Goal: Information Seeking & Learning: Learn about a topic

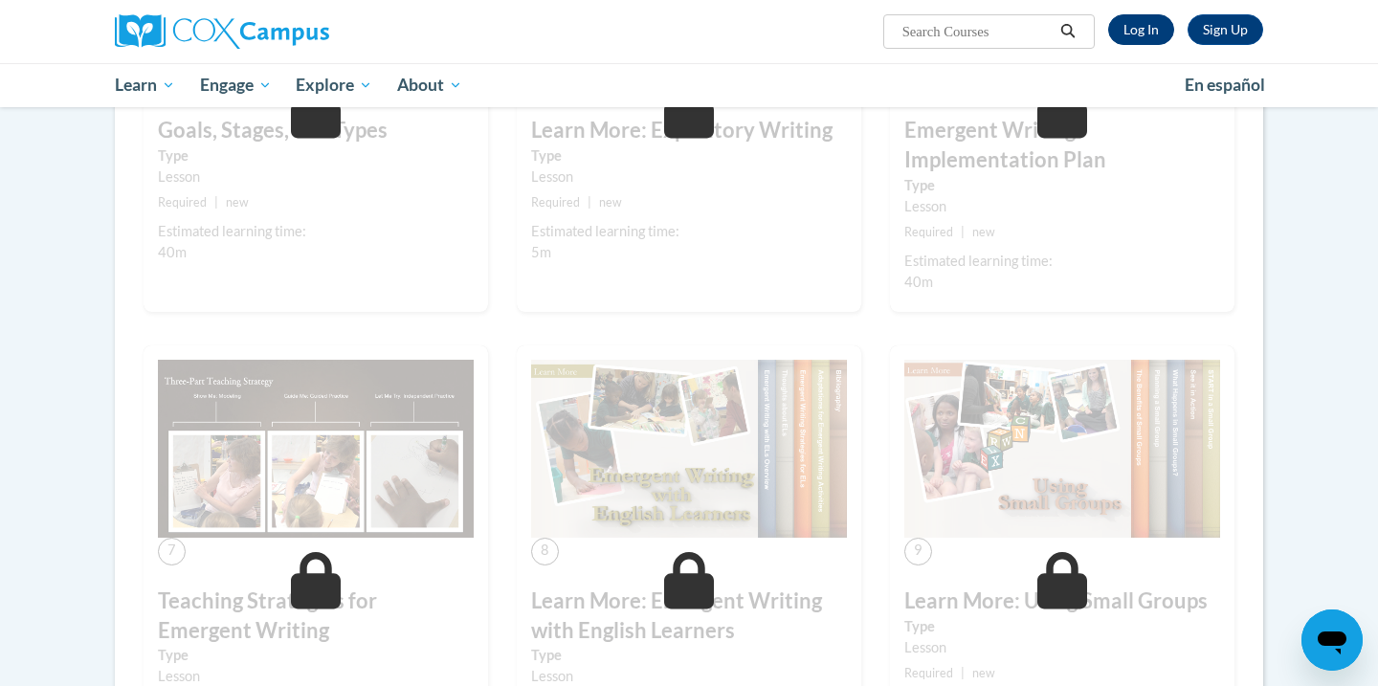
scroll to position [1110, 0]
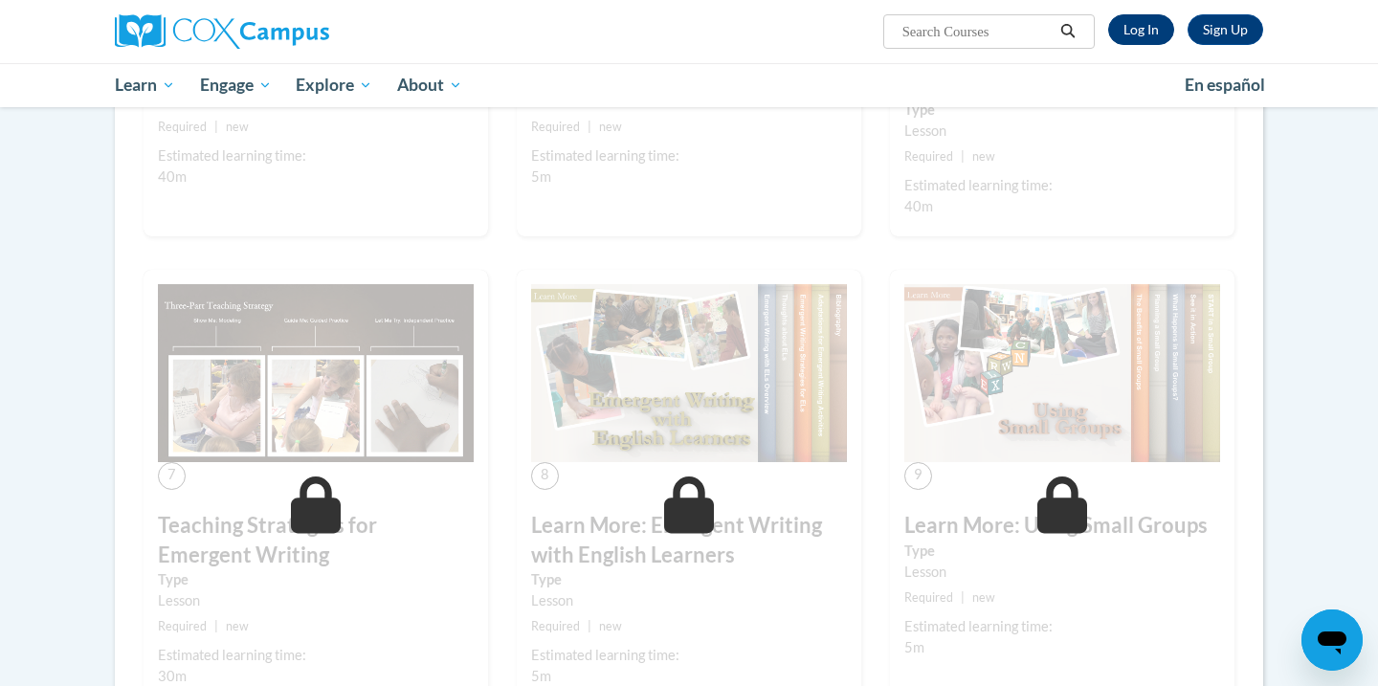
click at [1140, 26] on link "Log In" at bounding box center [1141, 29] width 66 height 31
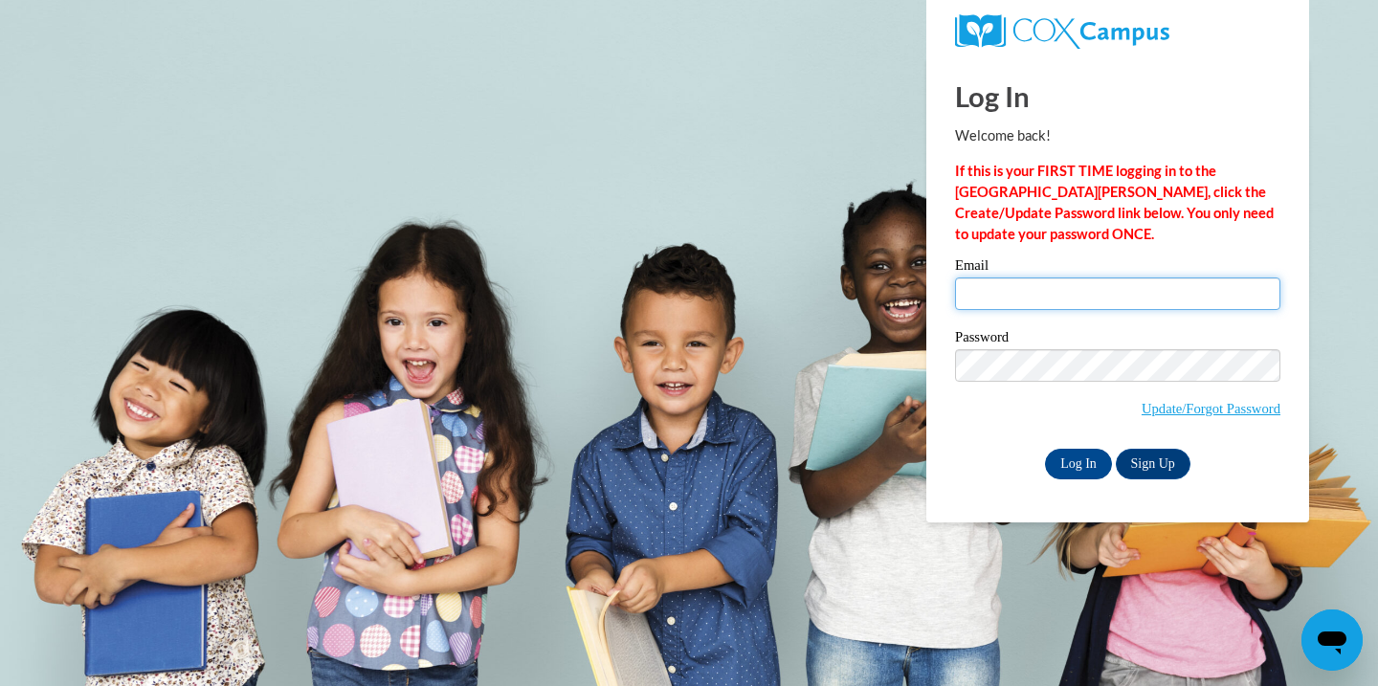
click at [1138, 300] on input "Email" at bounding box center [1117, 294] width 325 height 33
type input "macongracelearning@gmail.com"
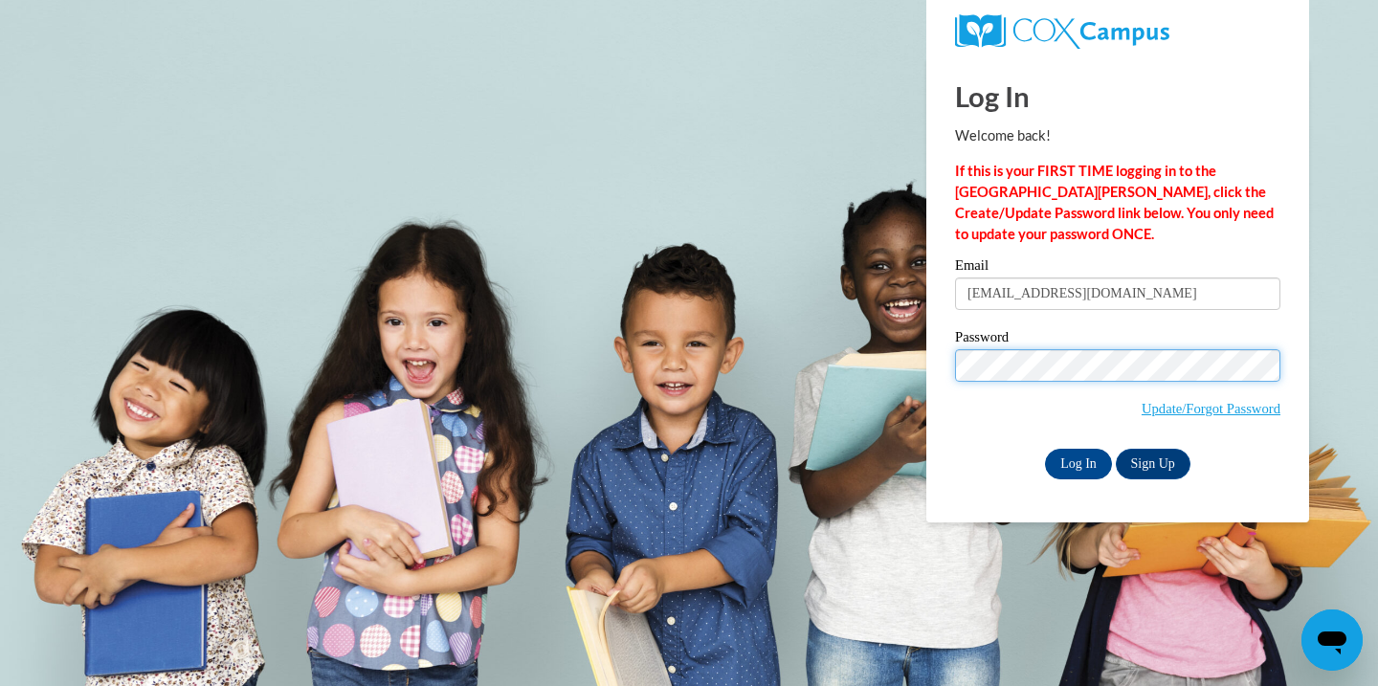
click at [1045, 449] on input "Log In" at bounding box center [1078, 464] width 67 height 31
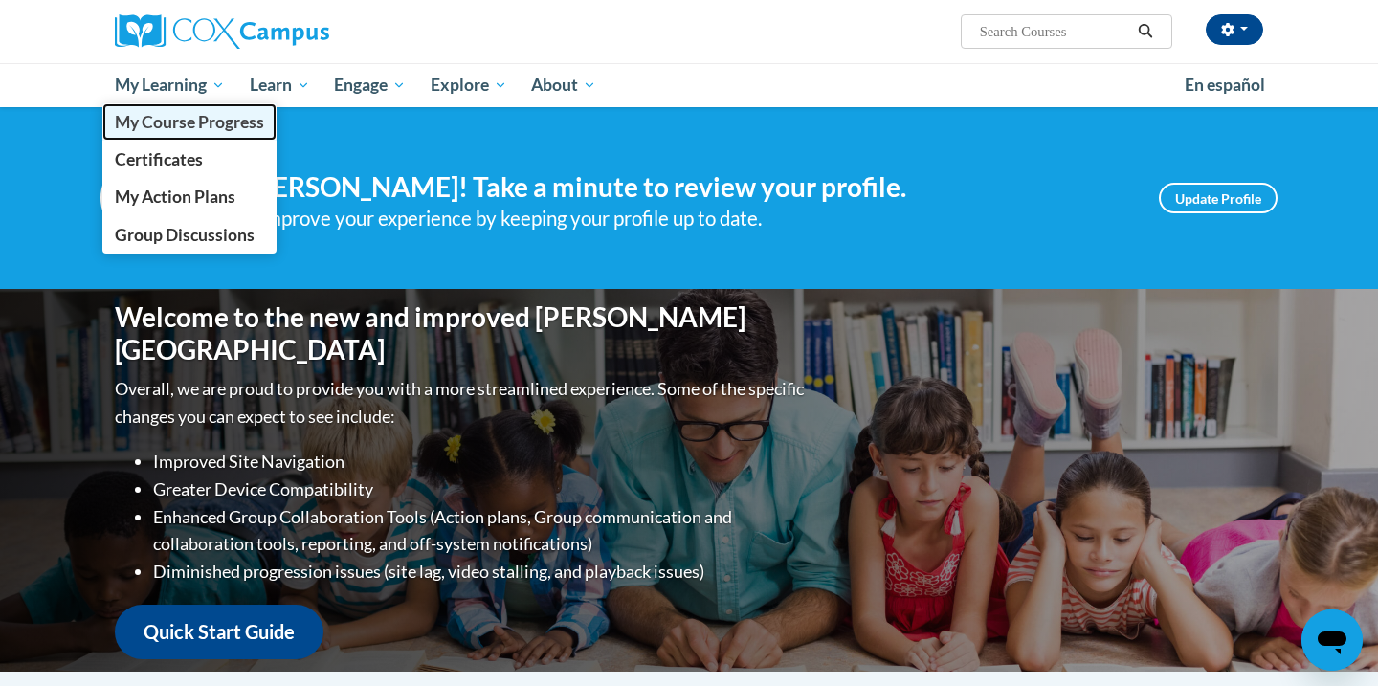
click at [174, 129] on span "My Course Progress" at bounding box center [189, 122] width 149 height 20
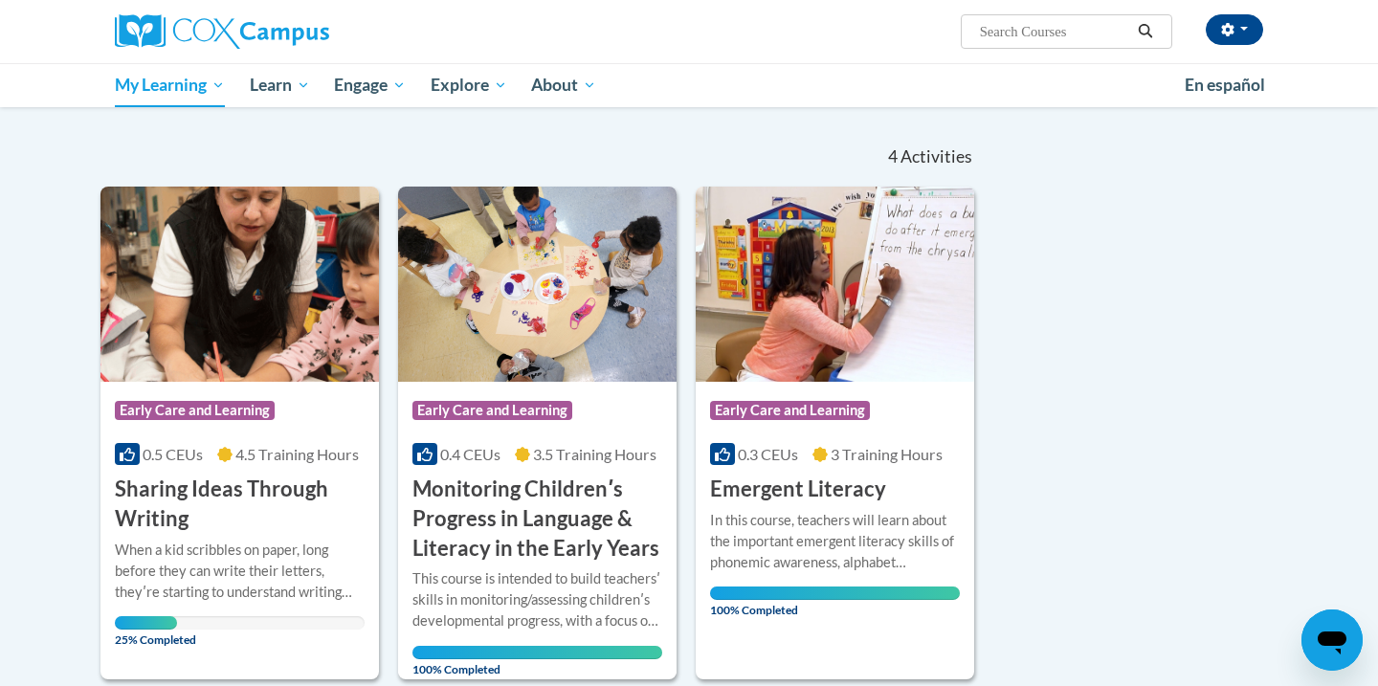
scroll to position [210, 0]
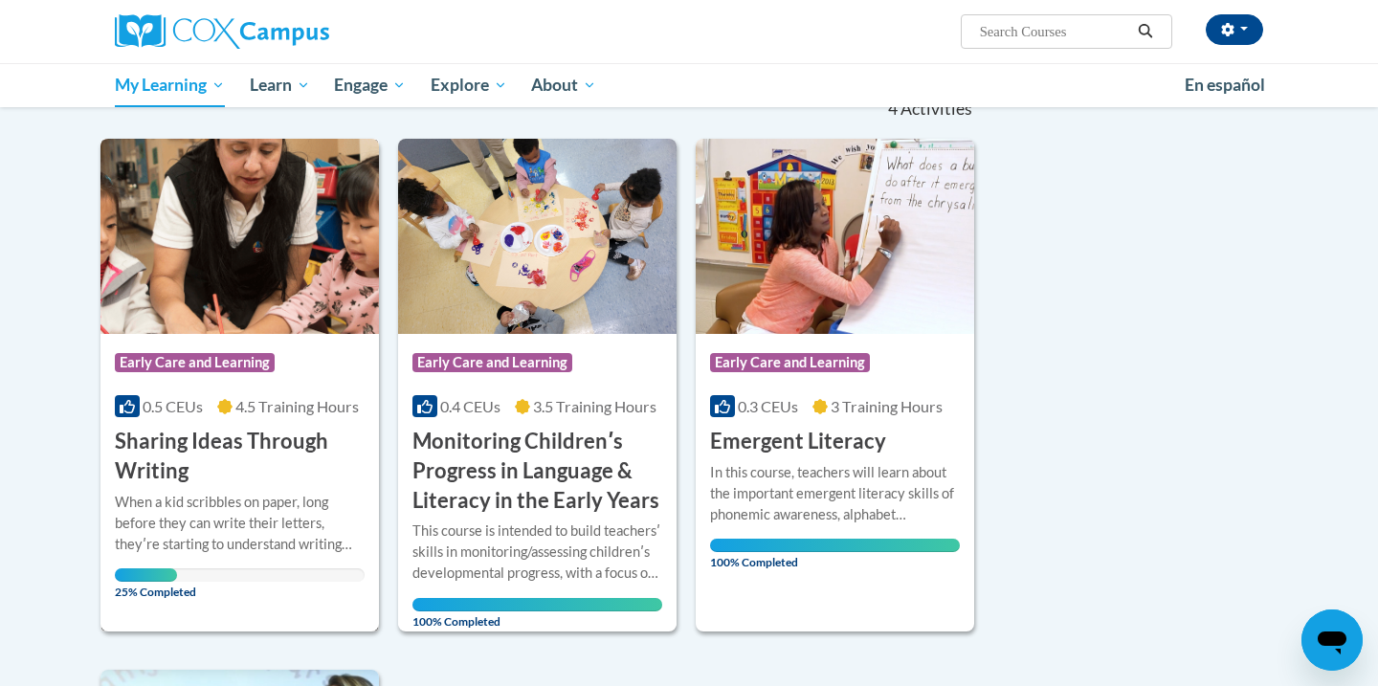
click at [204, 457] on h3 "Sharing Ideas Through Writing" at bounding box center [240, 456] width 250 height 59
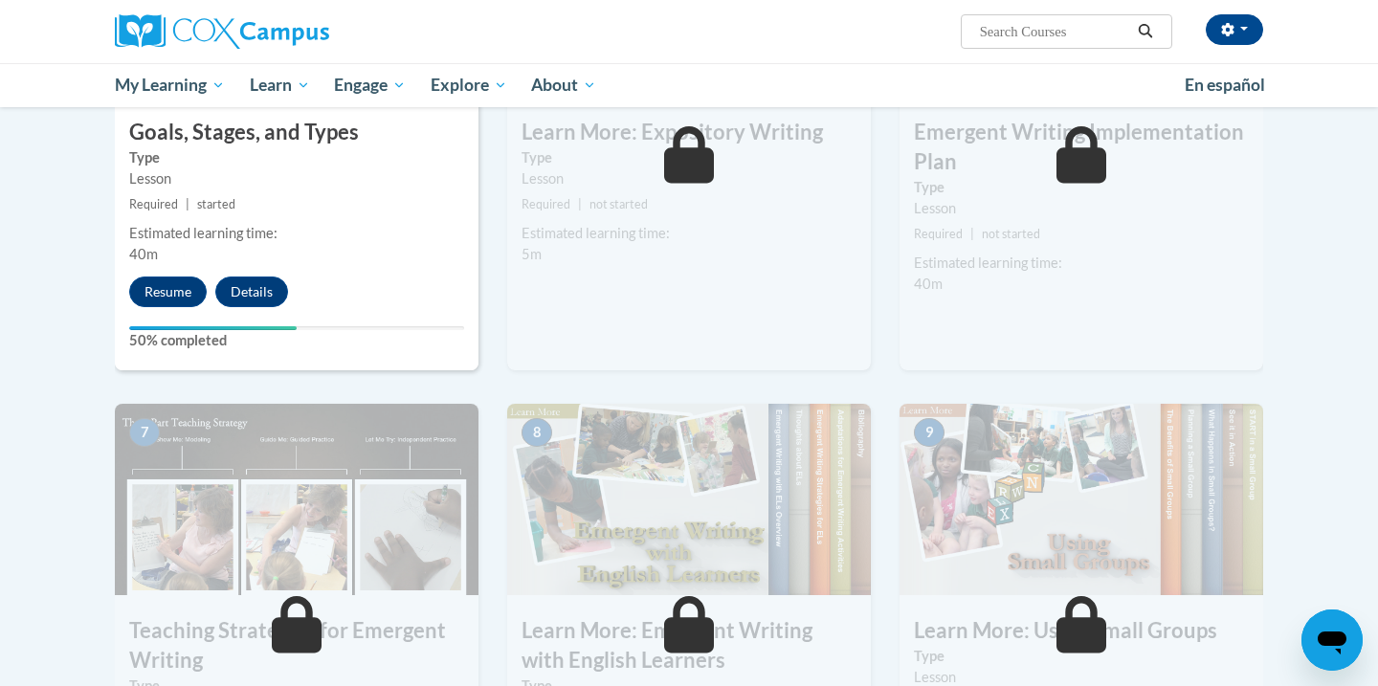
scroll to position [1018, 0]
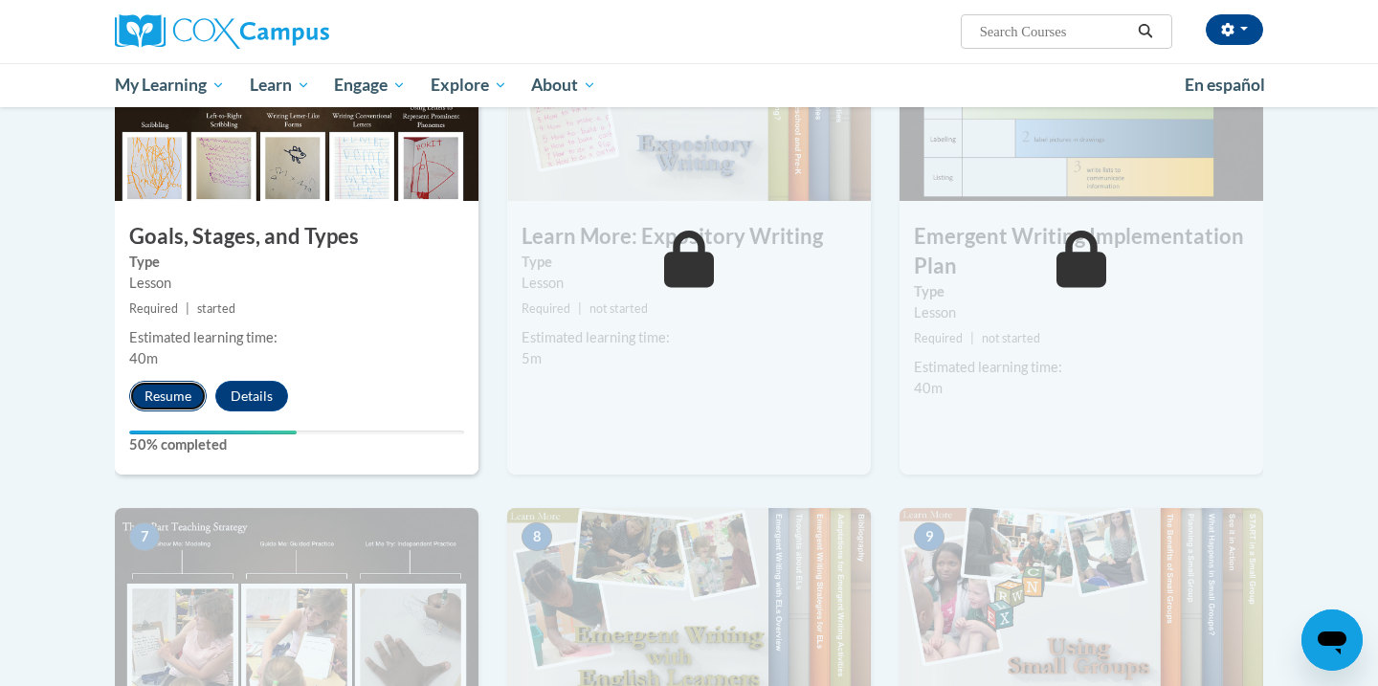
click at [158, 381] on button "Resume" at bounding box center [168, 396] width 78 height 31
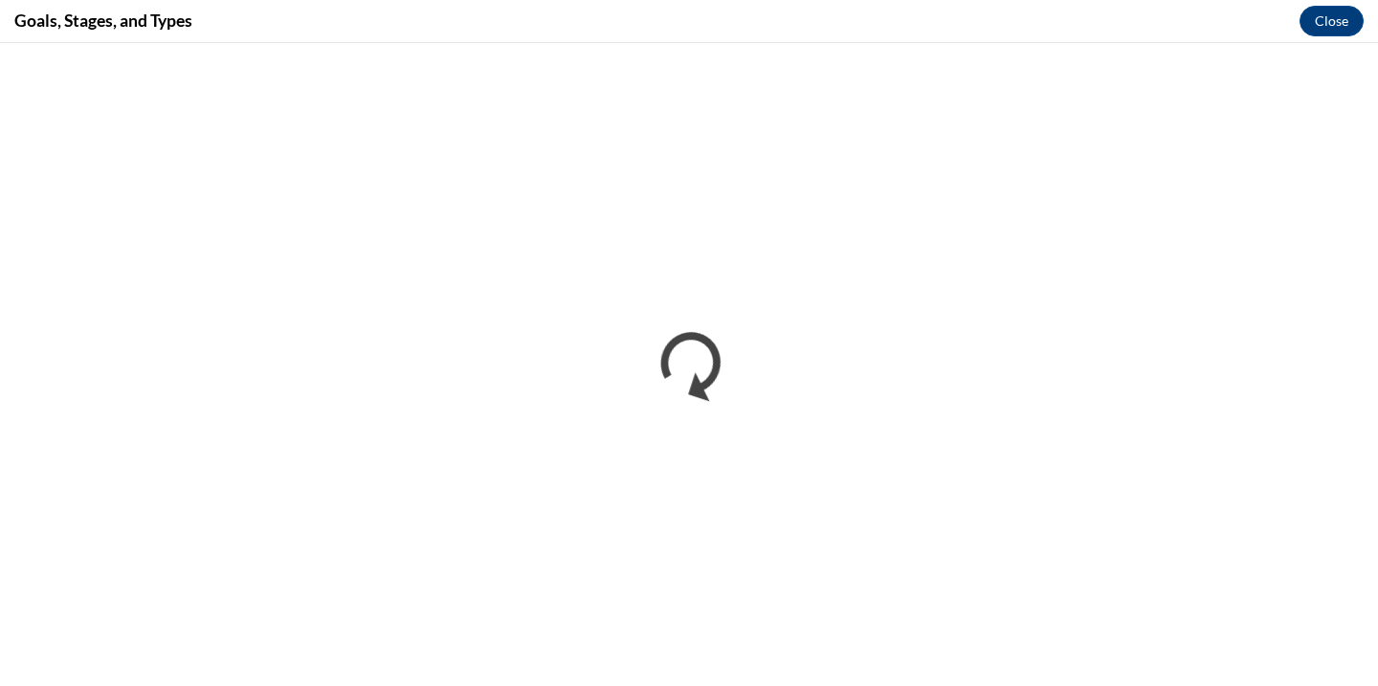
scroll to position [0, 0]
click at [1333, 10] on button "Close" at bounding box center [1332, 21] width 64 height 31
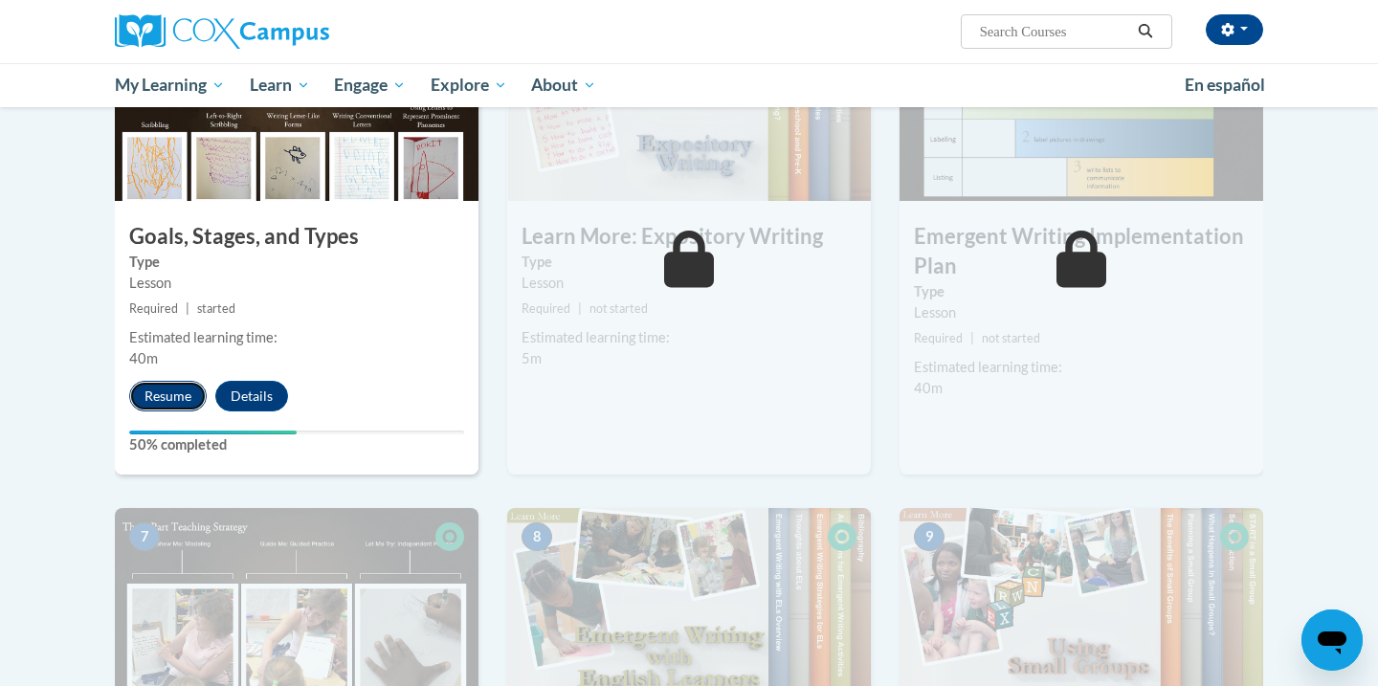
click at [152, 381] on button "Resume" at bounding box center [168, 396] width 78 height 31
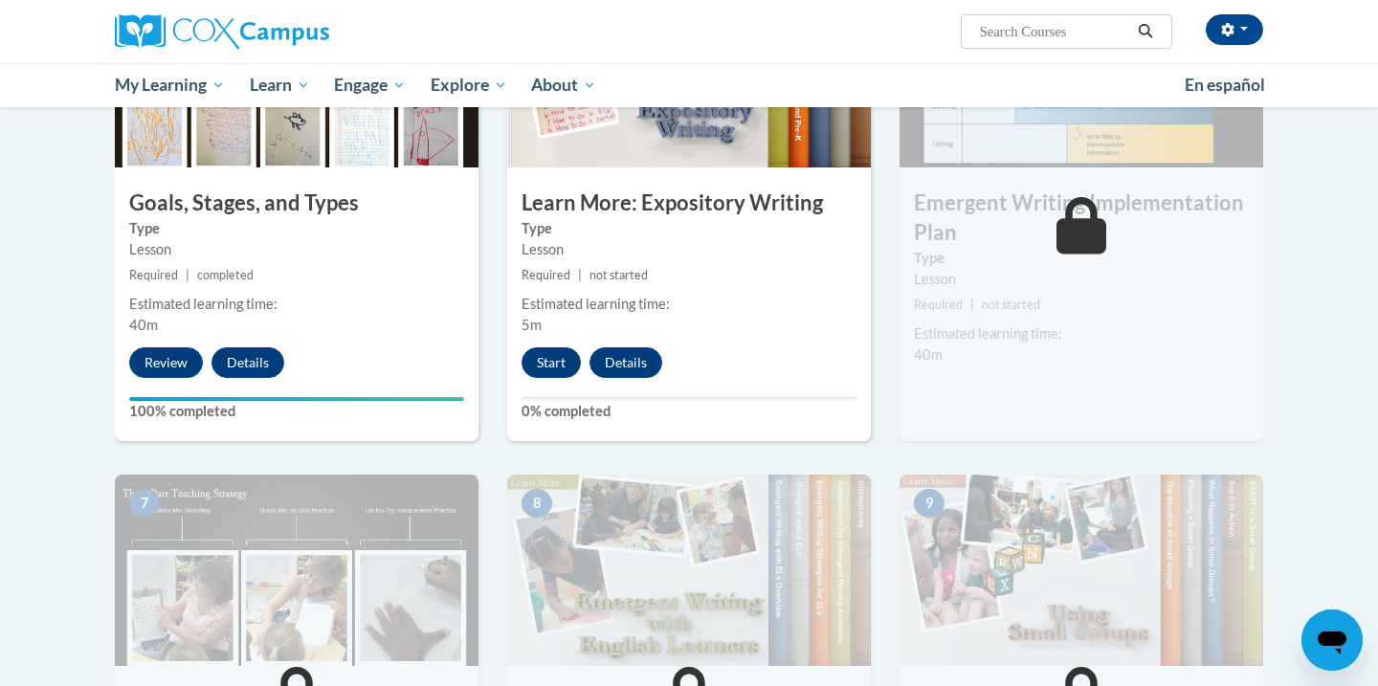
scroll to position [1014, 0]
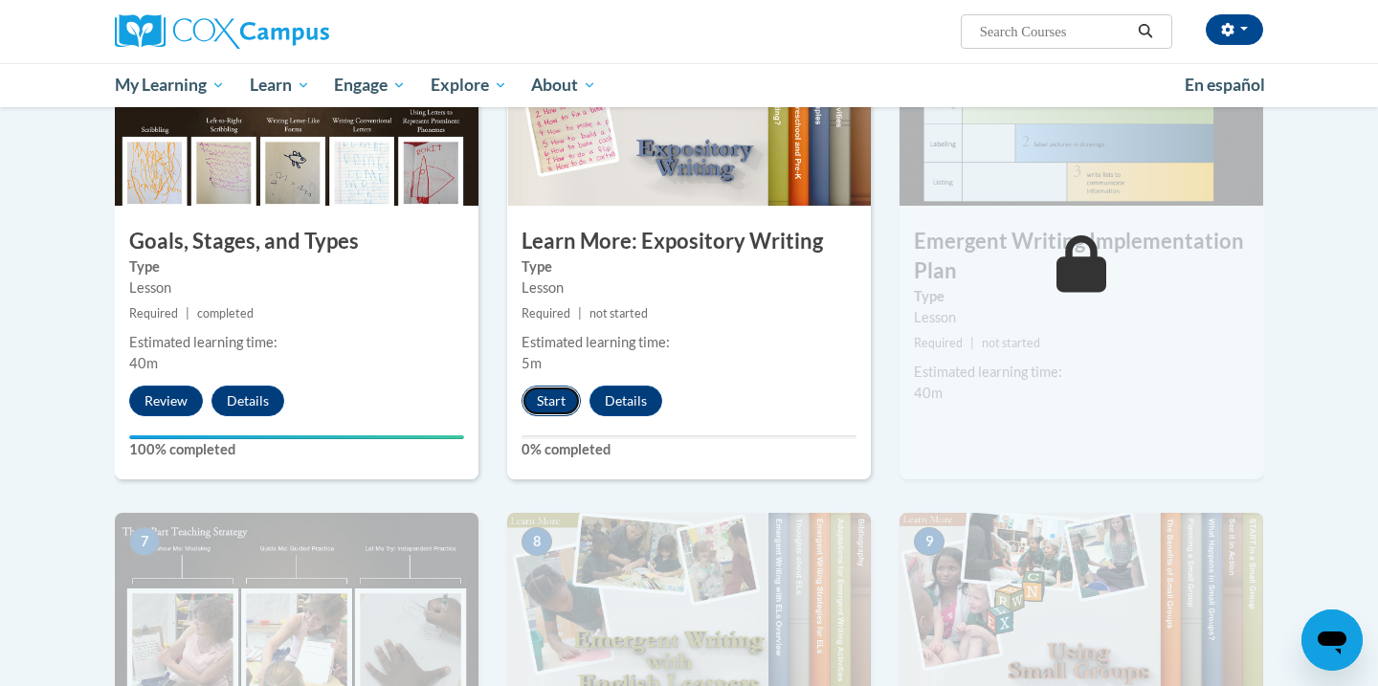
click at [554, 386] on button "Start" at bounding box center [551, 401] width 59 height 31
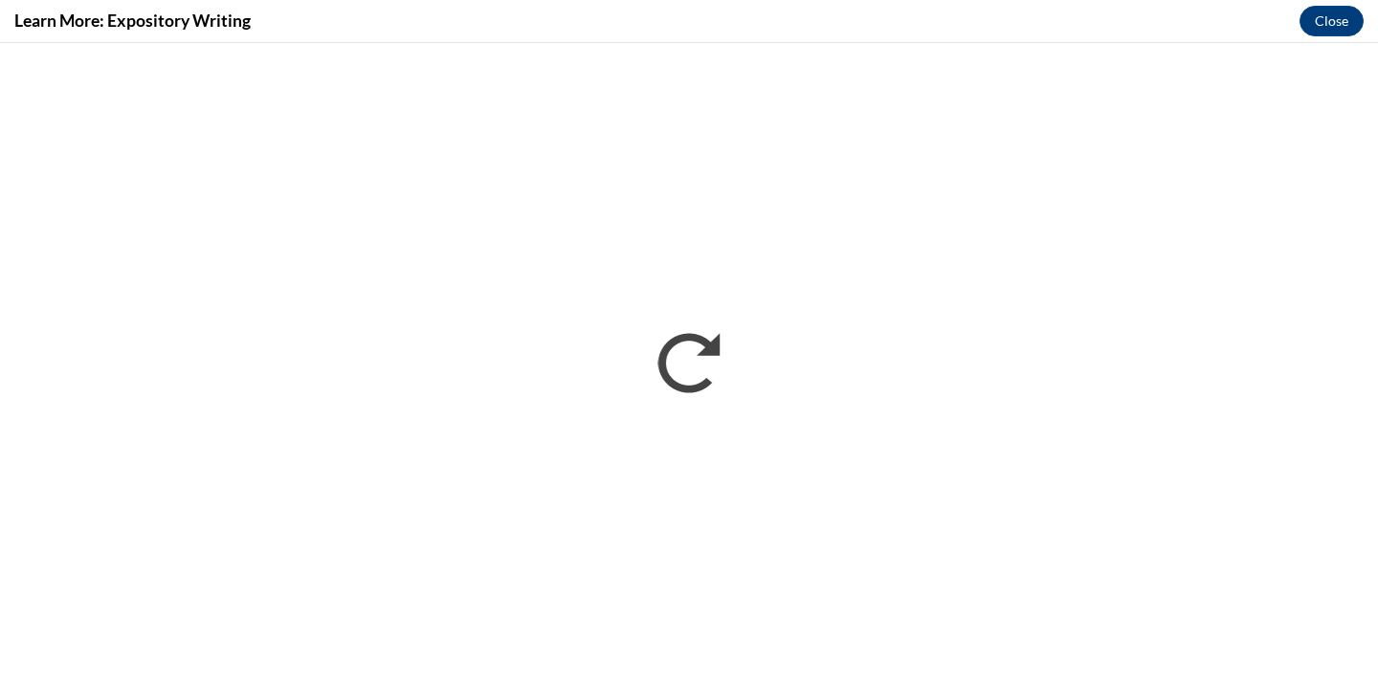
scroll to position [0, 0]
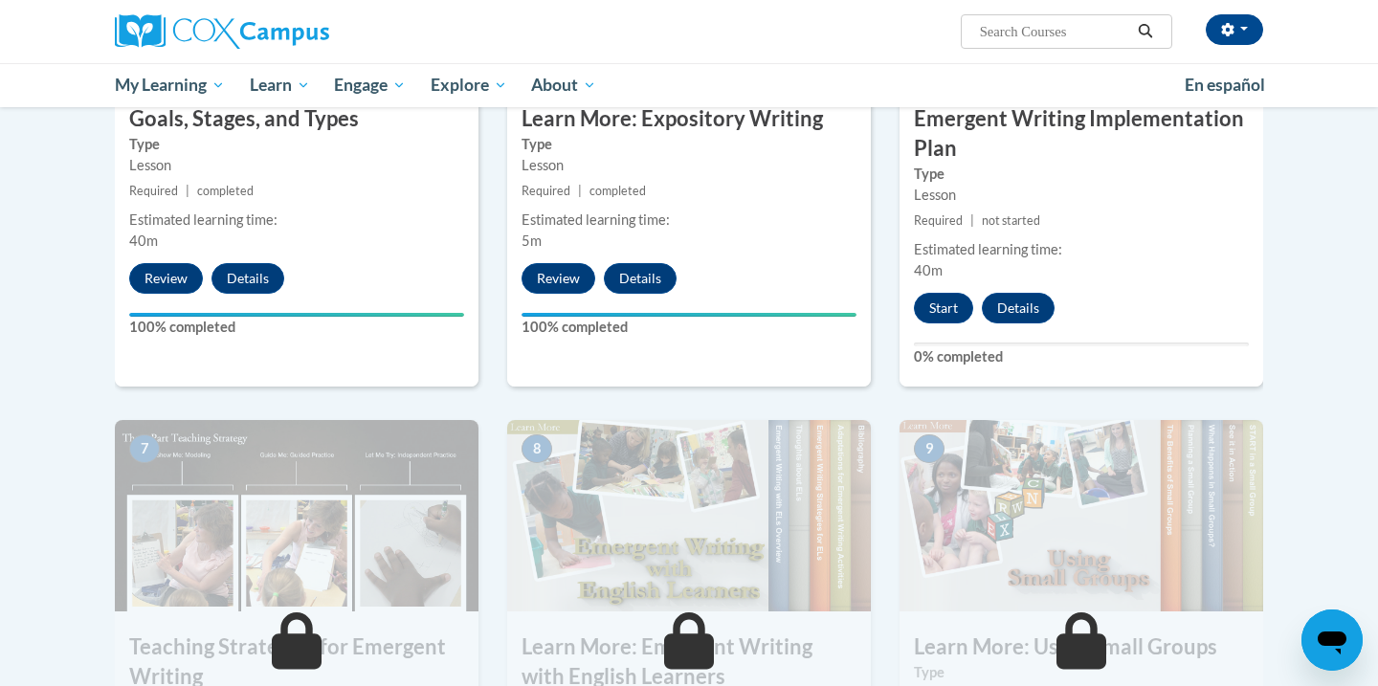
scroll to position [1234, 0]
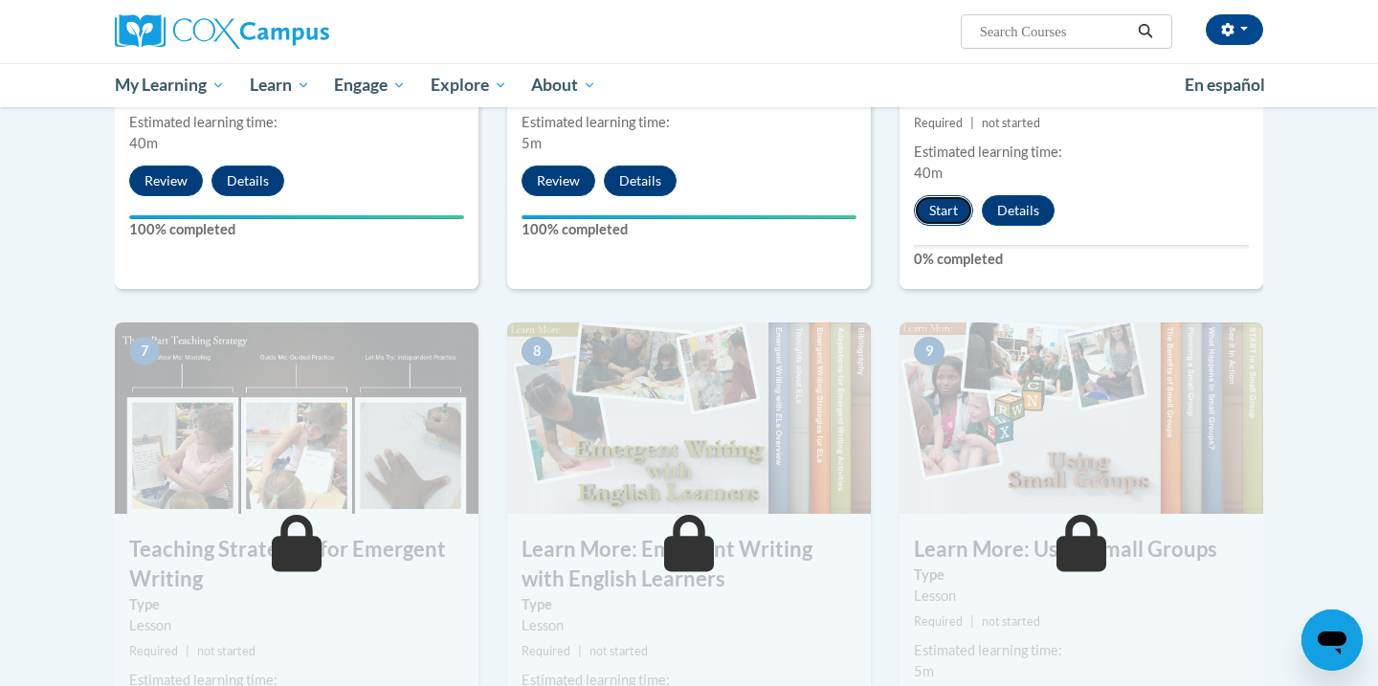
click at [952, 195] on button "Start" at bounding box center [943, 210] width 59 height 31
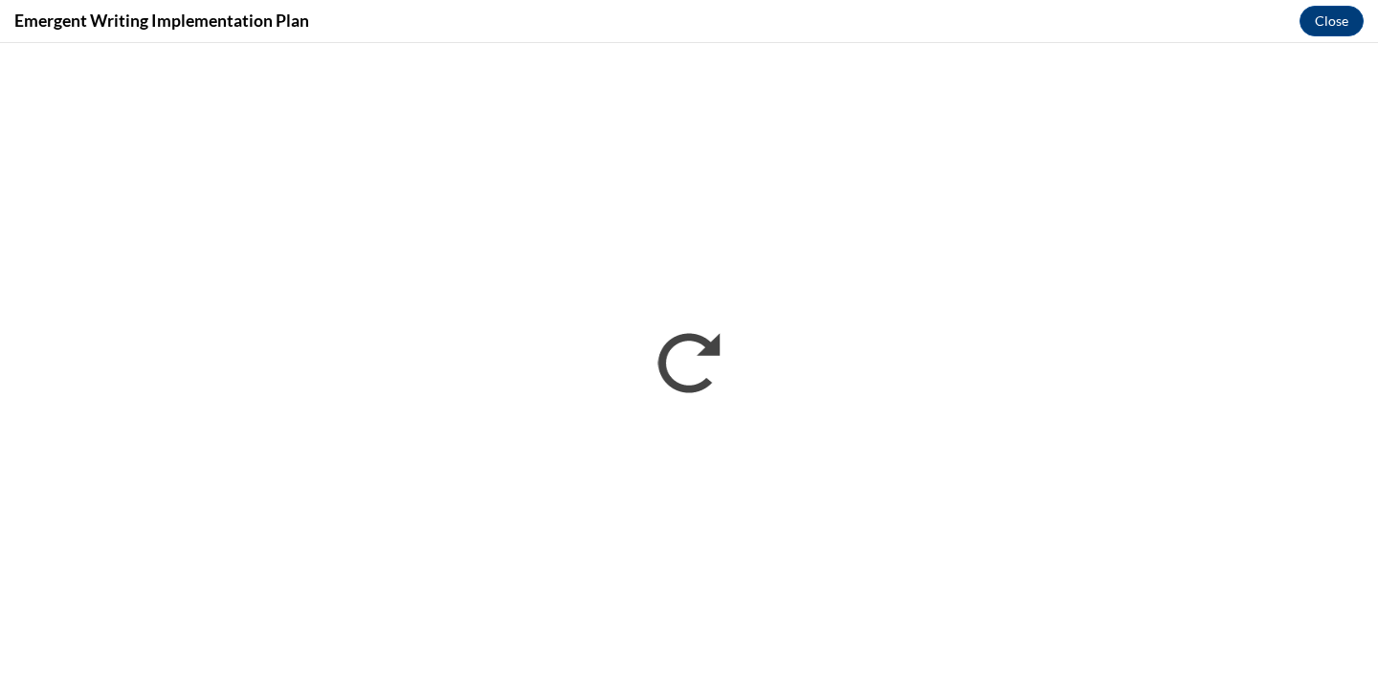
scroll to position [0, 0]
